Goal: Transaction & Acquisition: Download file/media

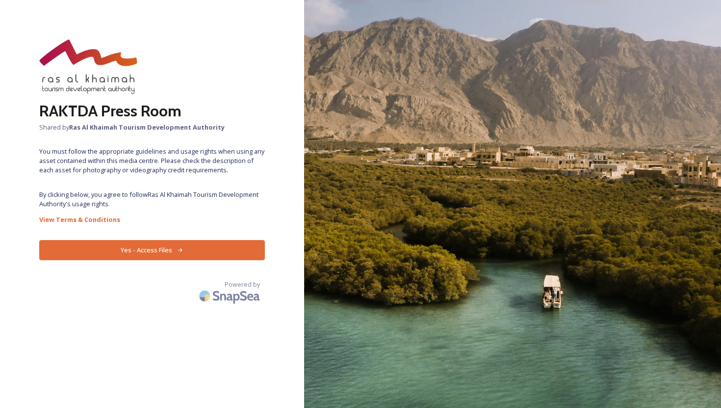
click at [179, 253] on button "Yes - Access Files" at bounding box center [152, 250] width 226 height 20
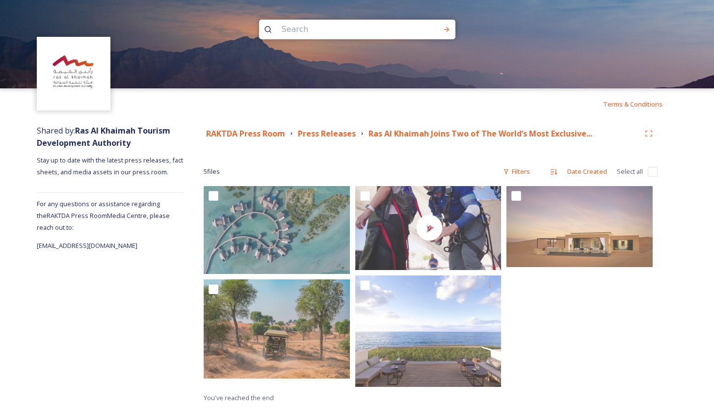
click at [653, 362] on div at bounding box center [581, 289] width 151 height 206
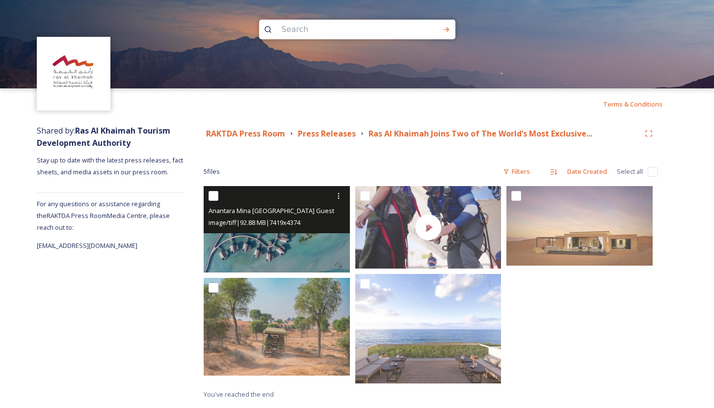
click at [275, 242] on img at bounding box center [277, 229] width 146 height 86
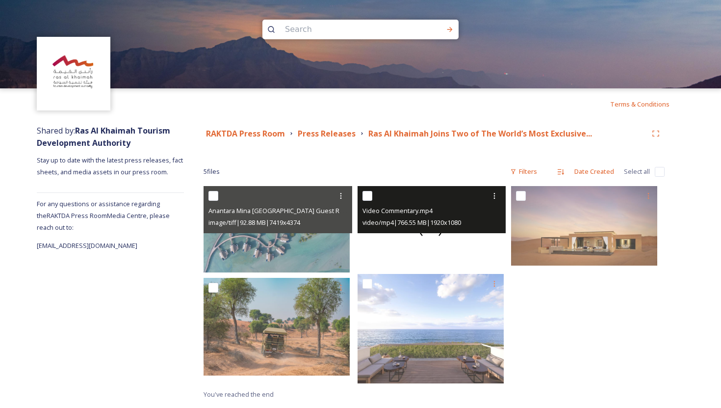
click at [426, 240] on div at bounding box center [431, 227] width 146 height 82
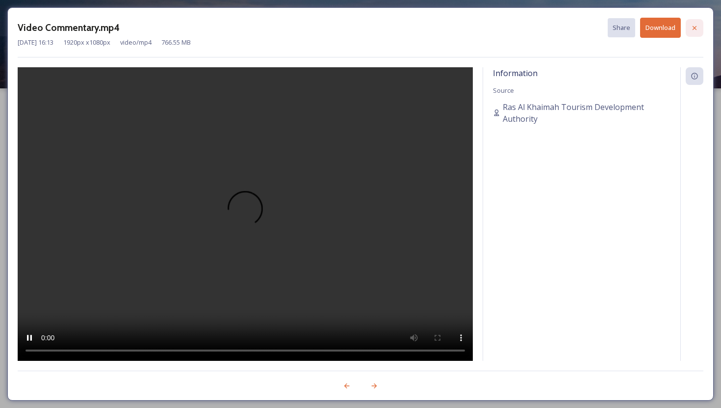
click at [698, 27] on icon at bounding box center [695, 28] width 8 height 8
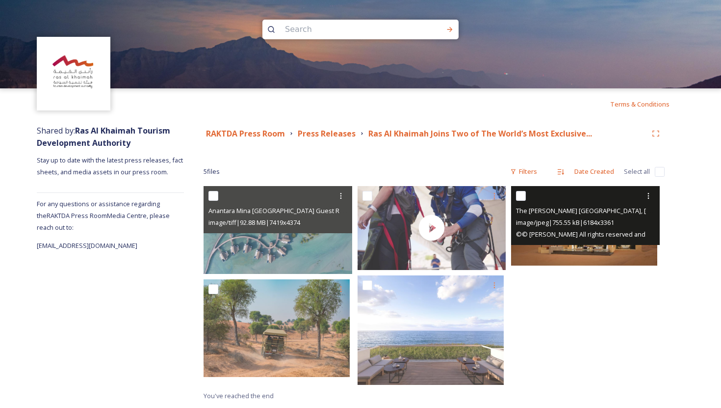
click at [628, 255] on img at bounding box center [584, 225] width 146 height 79
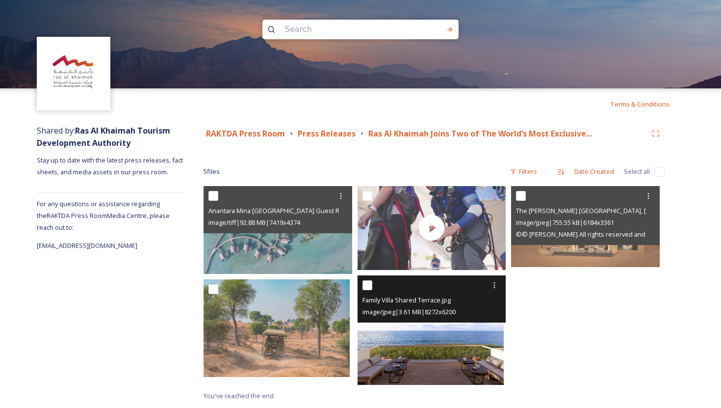
click at [415, 362] on img at bounding box center [431, 330] width 146 height 110
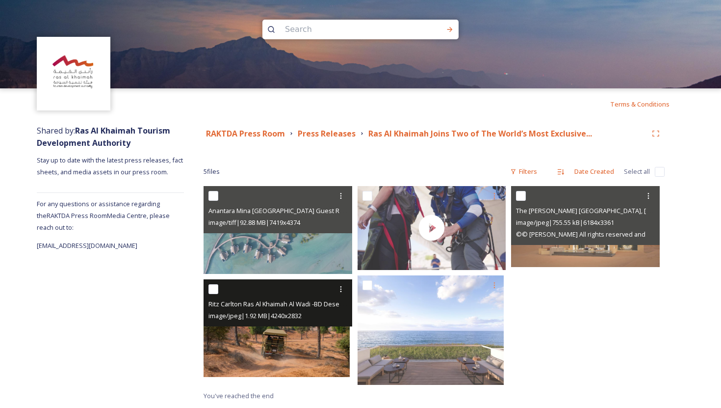
click at [283, 315] on span "image/jpeg | 1.92 MB | 4240 x 2832" at bounding box center [255, 315] width 93 height 9
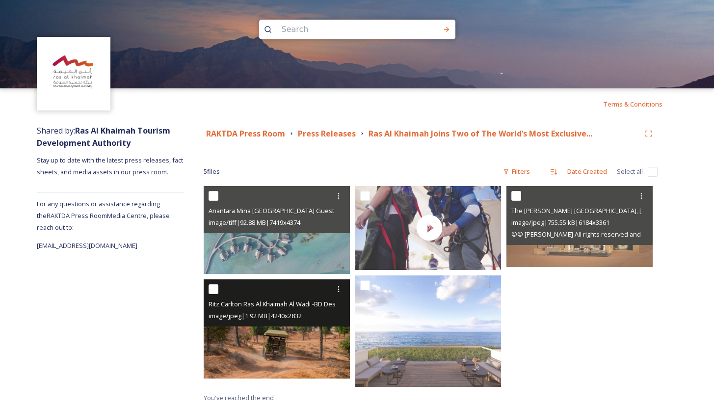
click at [284, 338] on img at bounding box center [278, 329] width 149 height 100
